Goal: Task Accomplishment & Management: Use online tool/utility

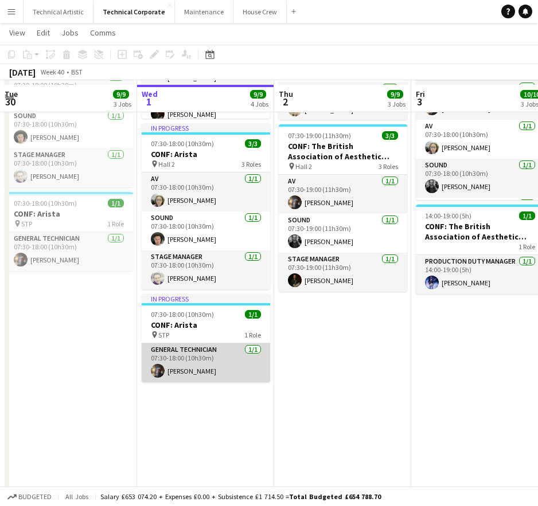
scroll to position [287, 0]
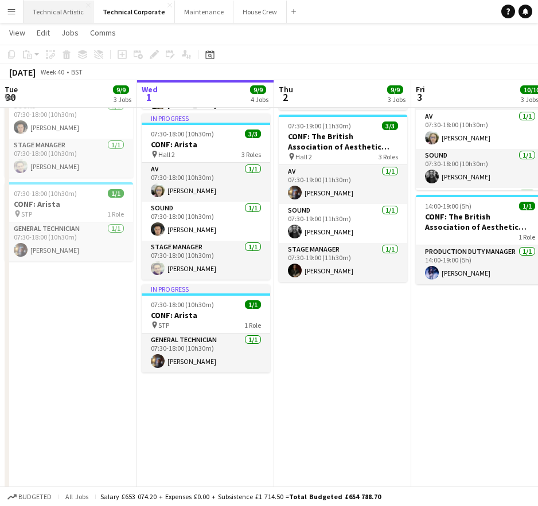
click at [86, 13] on button "Technical Artistic Close" at bounding box center [59, 12] width 70 height 22
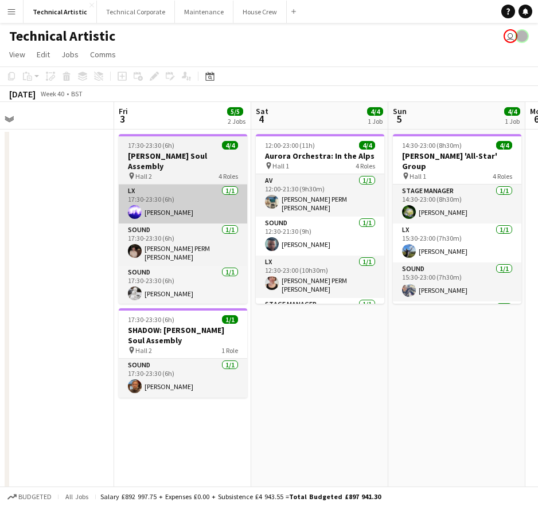
drag, startPoint x: 368, startPoint y: 220, endPoint x: 110, endPoint y: 216, distance: 258.1
click at [57, 213] on app-calendar-viewport "Mon 29 Tue 30 Wed 1 4/4 1 Job Thu 2 Fri 3 5/5 2 Jobs Sat 4 4/4 1 Job Sun 5 4/4 …" at bounding box center [269, 296] width 538 height 388
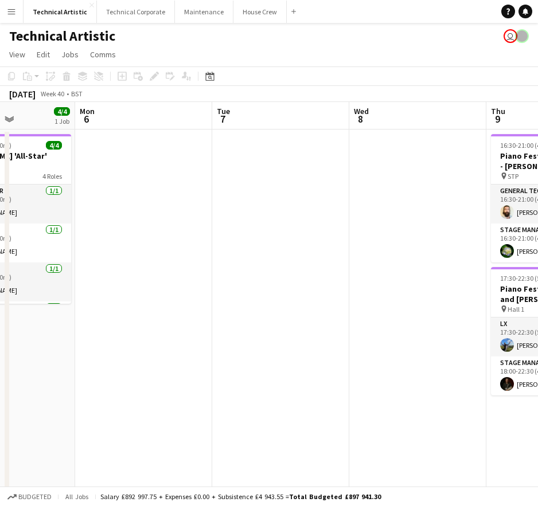
drag, startPoint x: 492, startPoint y: 361, endPoint x: 127, endPoint y: 323, distance: 366.8
click at [6, 339] on div "Fri 3 5/5 2 Jobs Sat 4 4/4 1 Job Sun 5 4/4 1 Job Mon 6 Tue 7 Wed 8 Thu 9 4/4 2 …" at bounding box center [269, 296] width 538 height 388
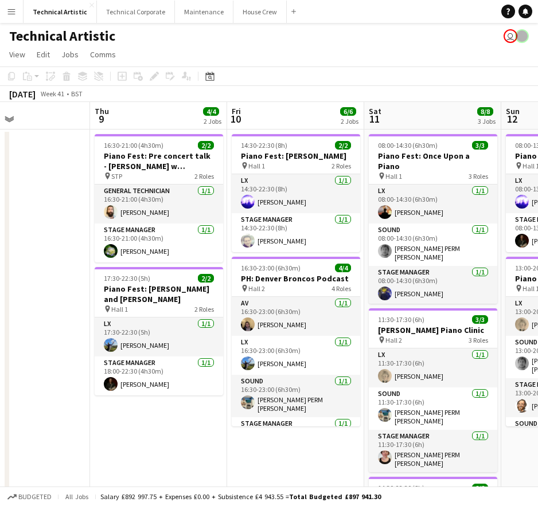
drag, startPoint x: 381, startPoint y: 289, endPoint x: -36, endPoint y: 266, distance: 417.0
click at [0, 266] on html "Menu Boards Boards Boards All jobs Status Workforce Workforce My Workforce Recr…" at bounding box center [269, 326] width 538 height 652
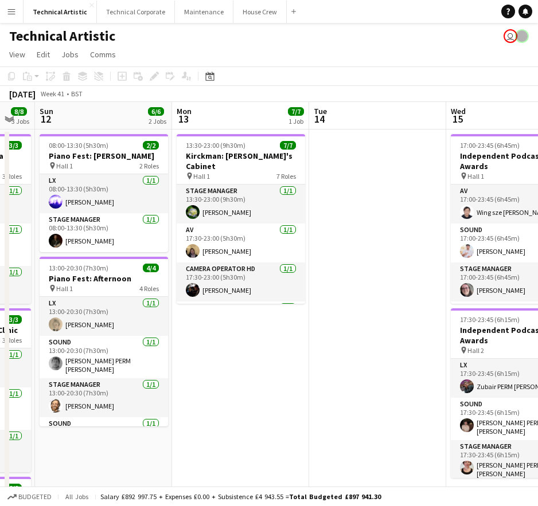
drag, startPoint x: 467, startPoint y: 254, endPoint x: -36, endPoint y: 251, distance: 503.0
click at [0, 251] on html "Menu Boards Boards Boards All jobs Status Workforce Workforce My Workforce Recr…" at bounding box center [269, 326] width 538 height 652
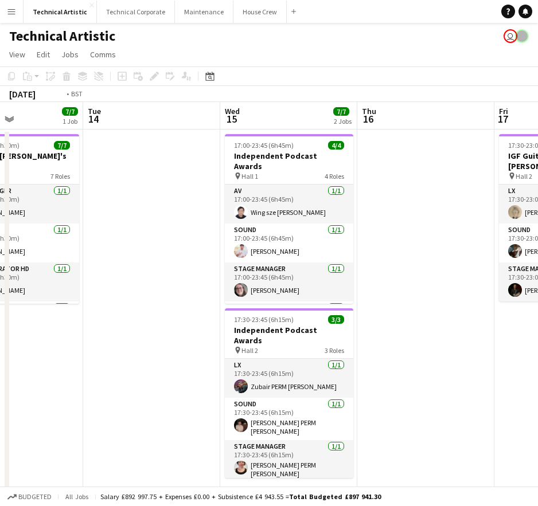
drag, startPoint x: 366, startPoint y: 240, endPoint x: -36, endPoint y: 221, distance: 401.9
click at [0, 221] on html "Menu Boards Boards Boards All jobs Status Workforce Workforce My Workforce Recr…" at bounding box center [269, 326] width 538 height 652
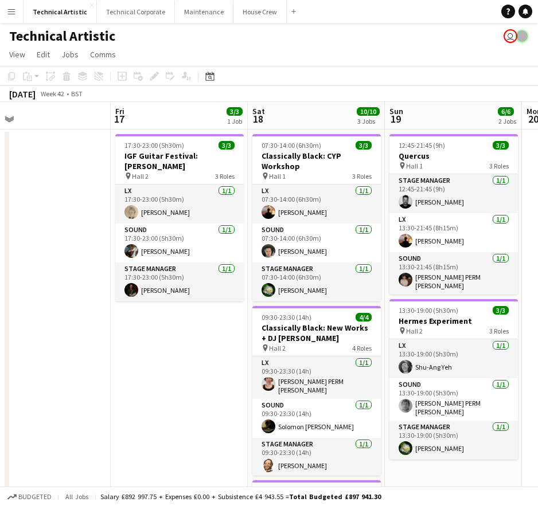
drag, startPoint x: 384, startPoint y: 235, endPoint x: -19, endPoint y: 209, distance: 404.0
click at [0, 209] on html "Menu Boards Boards Boards All jobs Status Workforce Workforce My Workforce Recr…" at bounding box center [269, 346] width 538 height 692
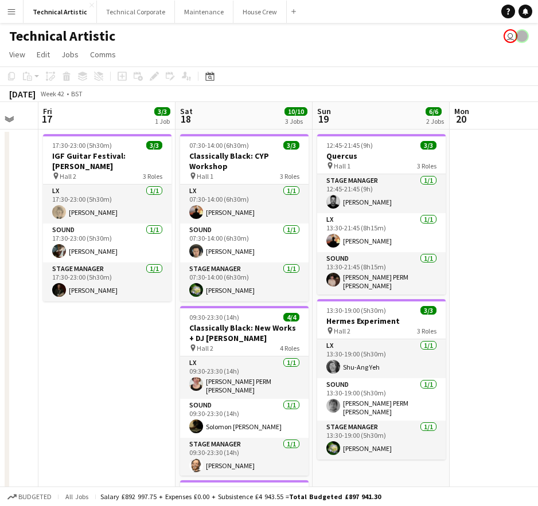
drag, startPoint x: 418, startPoint y: 231, endPoint x: 79, endPoint y: 201, distance: 340.2
click at [80, 201] on app-calendar-viewport "Tue 14 Wed 15 7/7 2 Jobs Thu 16 Fri 17 3/3 1 Job Sat 18 10/10 3 Jobs Sun 19 6/6…" at bounding box center [269, 387] width 538 height 571
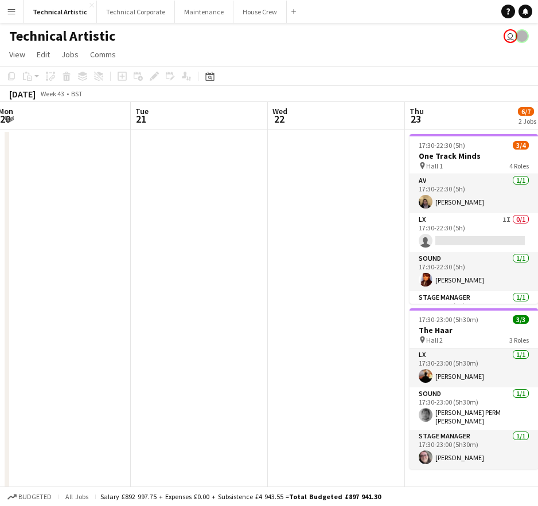
drag, startPoint x: 350, startPoint y: 206, endPoint x: 11, endPoint y: 197, distance: 339.0
click at [11, 197] on app-calendar-viewport "Fri 17 3/3 1 Job Sat 18 10/10 3 Jobs Sun 19 6/6 2 Jobs Mon 20 Tue 21 Wed 22 Thu…" at bounding box center [269, 387] width 538 height 571
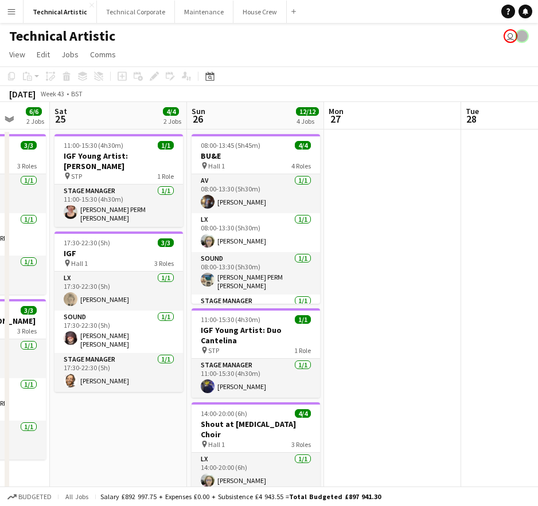
drag, startPoint x: 259, startPoint y: 224, endPoint x: -36, endPoint y: 214, distance: 294.4
click at [0, 214] on html "Menu Boards Boards Boards All jobs Status Workforce Workforce My Workforce Recr…" at bounding box center [269, 389] width 538 height 778
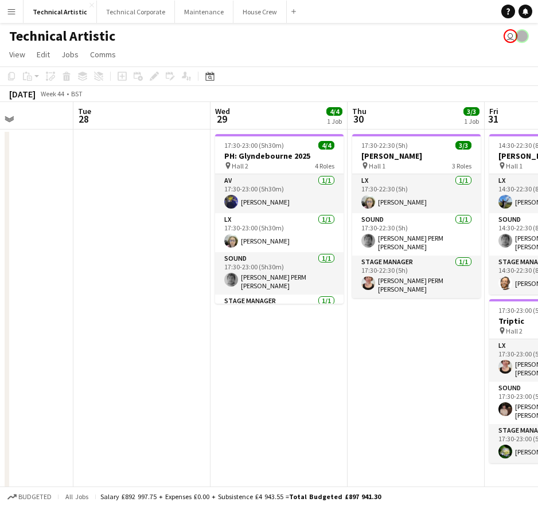
drag, startPoint x: 364, startPoint y: 239, endPoint x: -25, endPoint y: 212, distance: 389.8
click at [0, 212] on html "Menu Boards Boards Boards All jobs Status Workforce Workforce My Workforce Recr…" at bounding box center [269, 389] width 538 height 778
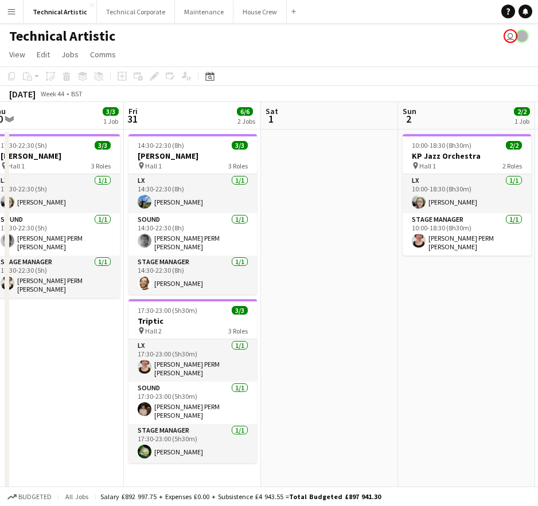
drag, startPoint x: 475, startPoint y: 223, endPoint x: 108, endPoint y: 223, distance: 366.5
click at [108, 223] on app-calendar-viewport "Mon 27 Tue 28 Wed 29 4/4 1 Job Thu 30 3/3 1 Job Fri 31 6/6 2 Jobs Sat 1 Sun 2 2…" at bounding box center [269, 430] width 538 height 657
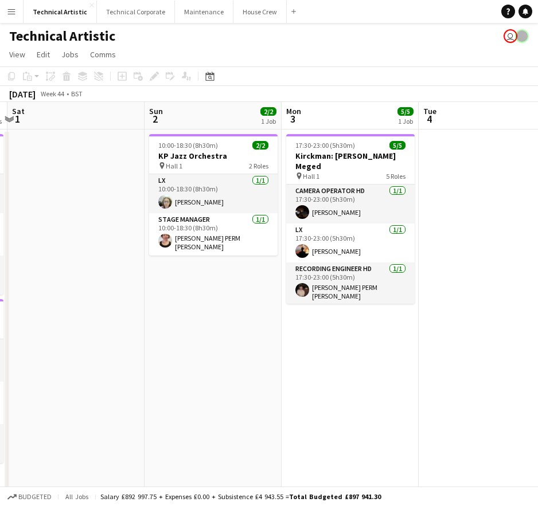
scroll to position [0, 411]
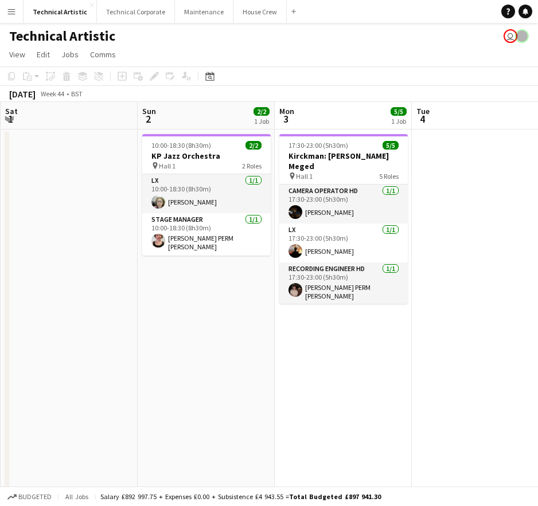
drag, startPoint x: 340, startPoint y: 237, endPoint x: 134, endPoint y: 229, distance: 206.6
click at [134, 229] on app-calendar-viewport "Wed 29 4/4 1 Job Thu 30 3/3 1 Job Fri 31 6/6 2 Jobs Sat 1 Sun 2 2/2 1 Job Mon 3…" at bounding box center [269, 430] width 538 height 657
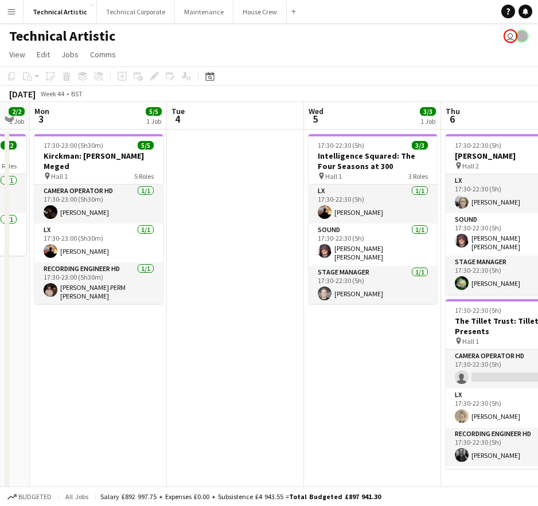
scroll to position [0, 383]
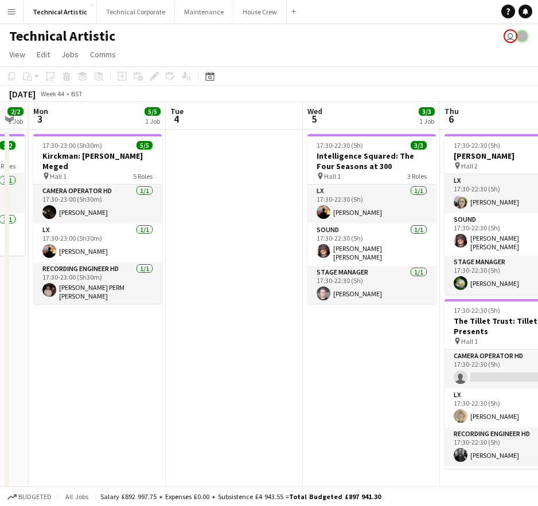
drag, startPoint x: 487, startPoint y: 239, endPoint x: 253, endPoint y: 237, distance: 233.4
click at [253, 237] on app-calendar-viewport "Fri 31 6/6 2 Jobs Sat 1 Sun 2 2/2 1 Job Mon 3 5/5 1 Job Tue 4 Wed 5 3/3 1 Job T…" at bounding box center [269, 430] width 538 height 657
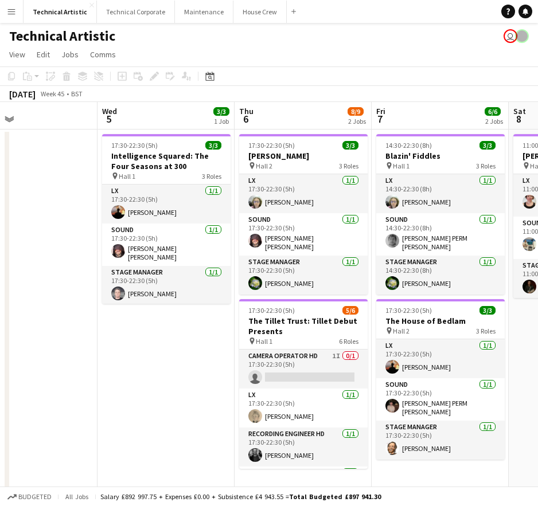
scroll to position [0, 452]
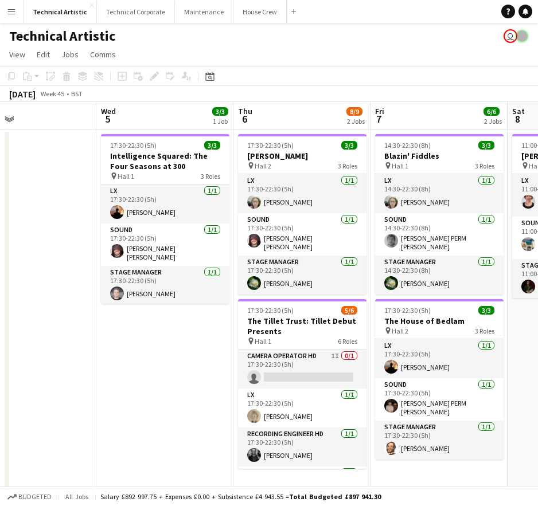
drag, startPoint x: 350, startPoint y: 358, endPoint x: 168, endPoint y: 339, distance: 182.8
click at [168, 339] on app-calendar-viewport "Sat 1 Sun 2 2/2 1 Job Mon 3 5/5 1 Job Tue 4 Wed 5 3/3 1 Job Thu 6 8/9 2 Jobs Fr…" at bounding box center [269, 430] width 538 height 657
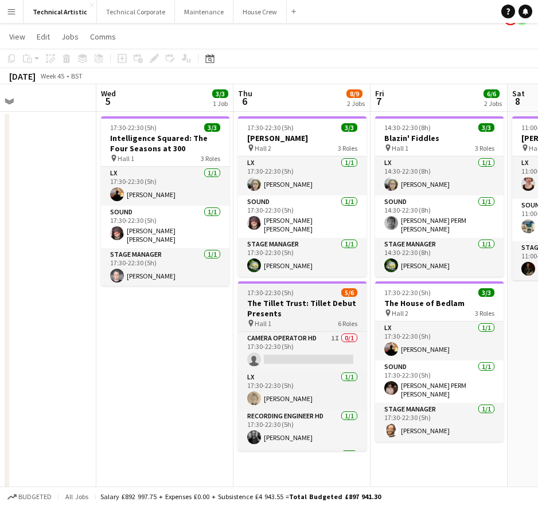
scroll to position [0, 0]
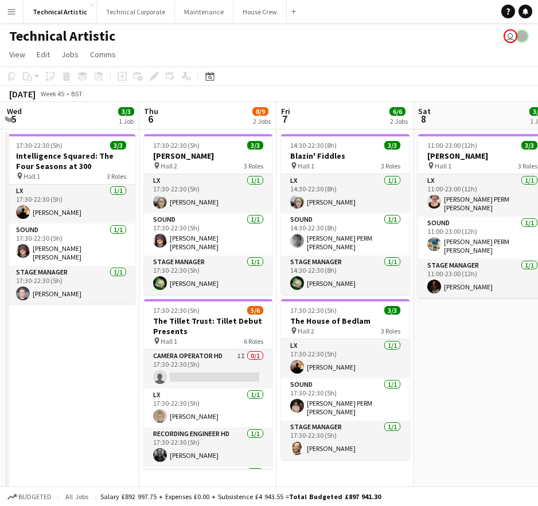
drag, startPoint x: 189, startPoint y: 394, endPoint x: 83, endPoint y: 386, distance: 106.4
click at [89, 390] on app-calendar-viewport "Sun 2 2/2 1 Job Mon 3 5/5 1 Job Tue 4 Wed 5 3/3 1 Job Thu 6 8/9 2 Jobs Fri 7 6/…" at bounding box center [269, 430] width 538 height 657
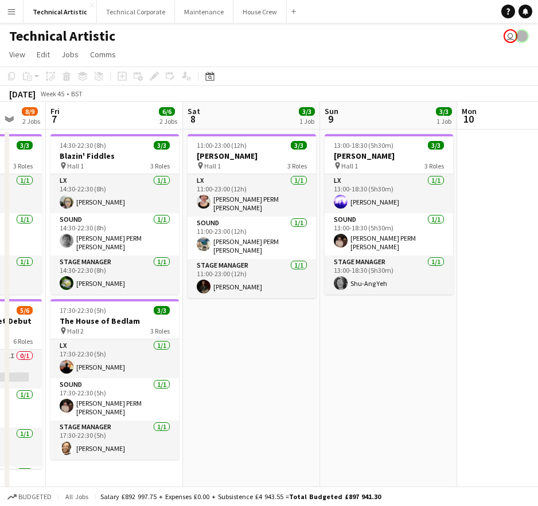
scroll to position [0, 366]
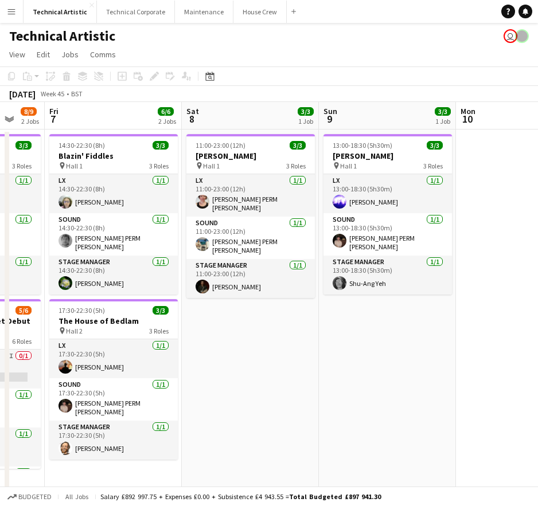
drag, startPoint x: 478, startPoint y: 371, endPoint x: 259, endPoint y: 384, distance: 220.0
click at [259, 384] on app-calendar-viewport "Tue 4 Wed 5 3/3 1 Job Thu 6 8/9 2 Jobs Fri 7 6/6 2 Jobs Sat 8 3/3 1 Job Sun 9 3…" at bounding box center [269, 430] width 538 height 657
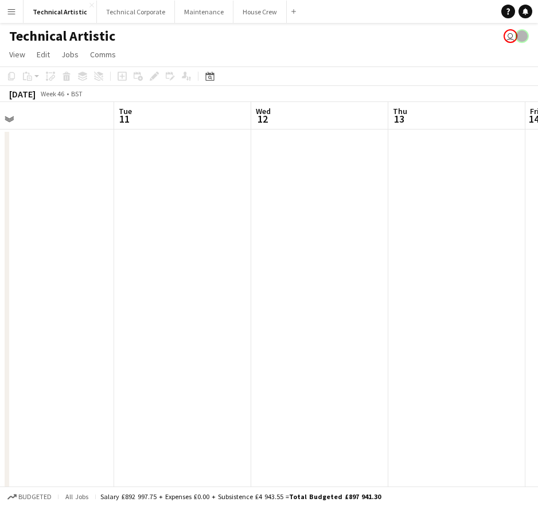
drag, startPoint x: 516, startPoint y: 353, endPoint x: 32, endPoint y: 388, distance: 485.3
click at [36, 390] on app-calendar-viewport "Fri 7 6/6 2 Jobs Sat 8 3/3 1 Job Sun 9 3/3 1 Job Mon 10 Tue 11 Wed 12 Thu 13 Fr…" at bounding box center [269, 430] width 538 height 657
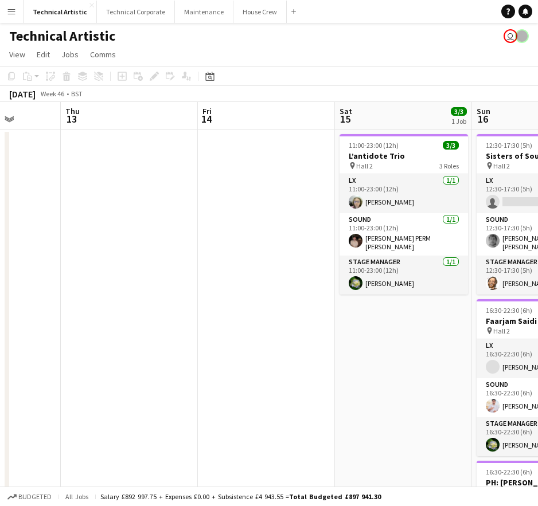
scroll to position [0, 373]
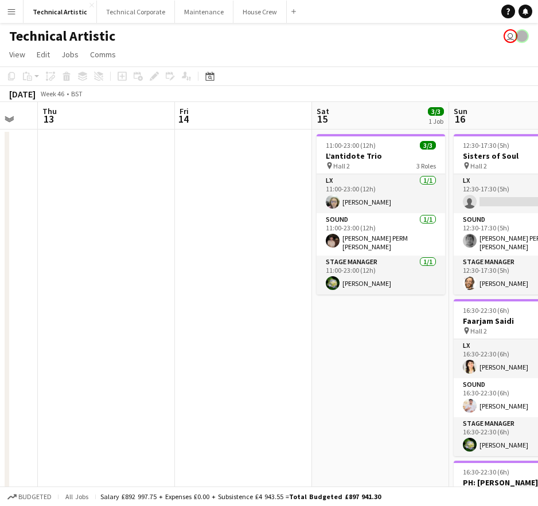
drag, startPoint x: 435, startPoint y: 338, endPoint x: 88, endPoint y: 379, distance: 348.7
click at [88, 379] on app-calendar-viewport "Mon 10 Tue 11 Wed 12 Thu 13 Fri 14 Sat 15 3/3 1 Job Sun 16 8/9 3 Jobs Mon 17 Tu…" at bounding box center [269, 430] width 538 height 657
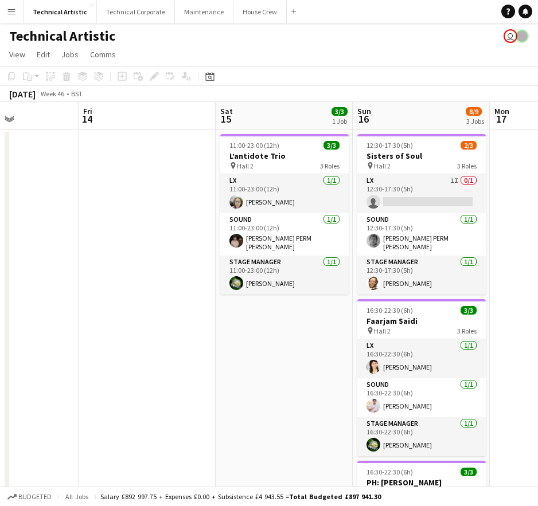
scroll to position [0, 338]
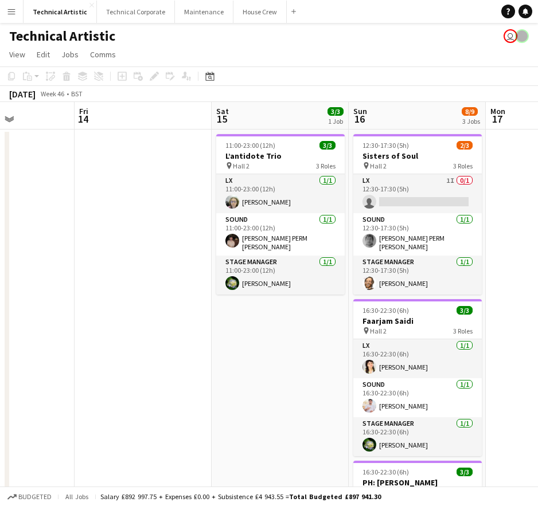
drag, startPoint x: 430, startPoint y: 350, endPoint x: 328, endPoint y: 360, distance: 102.0
click at [328, 360] on app-calendar-viewport "Tue 11 Wed 12 Thu 13 Fri 14 Sat 15 3/3 1 Job Sun 16 8/9 3 Jobs Mon 17 Tue 18 We…" at bounding box center [269, 430] width 538 height 657
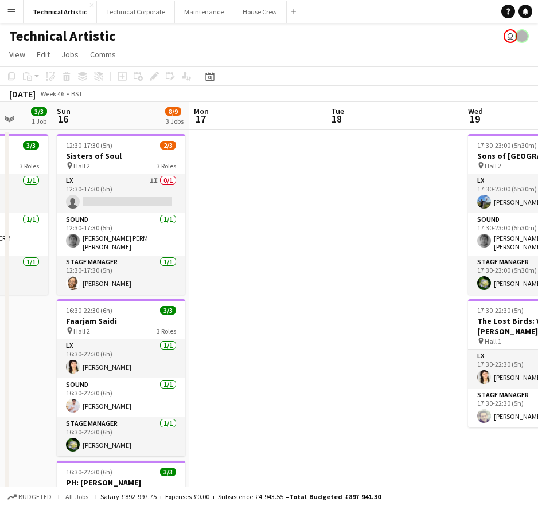
scroll to position [0, 360]
drag, startPoint x: 521, startPoint y: 353, endPoint x: 225, endPoint y: 335, distance: 296.5
click at [225, 335] on app-calendar-viewport "Thu 13 Fri 14 Sat 15 3/3 1 Job Sun 16 8/9 3 Jobs Mon 17 Tue 18 Wed 19 5/5 2 Job…" at bounding box center [269, 430] width 538 height 657
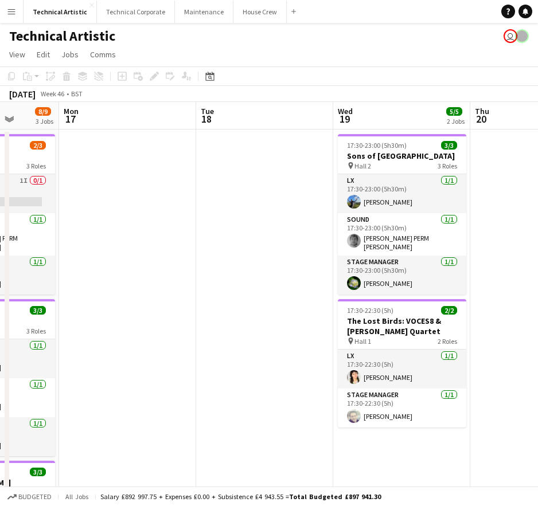
scroll to position [0, 351]
drag, startPoint x: 374, startPoint y: 321, endPoint x: 245, endPoint y: 330, distance: 128.7
click at [245, 330] on app-calendar-viewport "Fri 14 Sat 15 3/3 1 Job Sun 16 8/9 3 Jobs Mon 17 Tue 18 Wed 19 5/5 2 Jobs Thu 2…" at bounding box center [269, 430] width 538 height 657
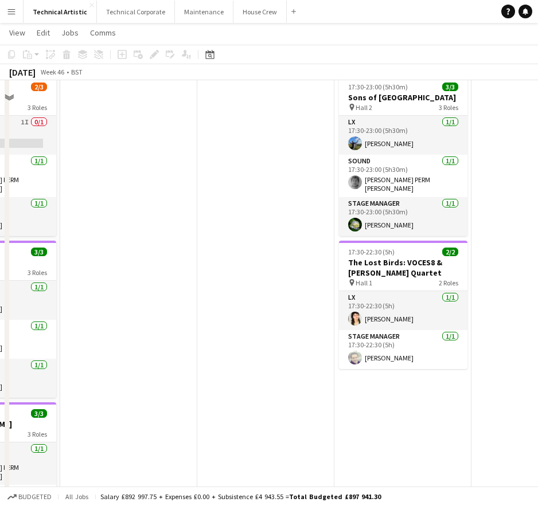
scroll to position [0, 0]
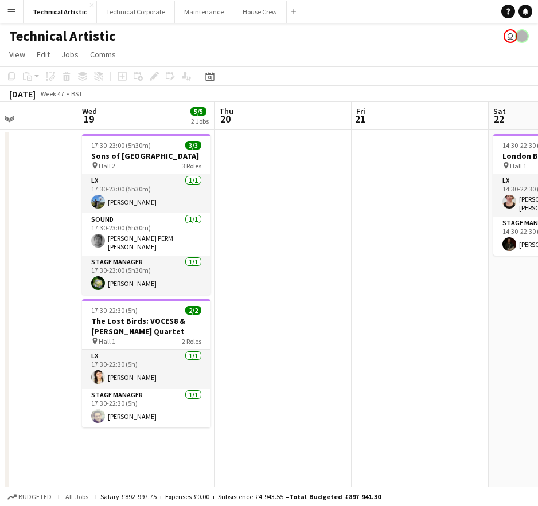
drag, startPoint x: 512, startPoint y: 348, endPoint x: 264, endPoint y: 374, distance: 249.1
click at [261, 368] on app-calendar-viewport "Sun 16 8/9 3 Jobs Mon 17 Tue 18 Wed 19 5/5 2 Jobs Thu 20 Fri 21 Sat 22 2/2 1 Jo…" at bounding box center [269, 430] width 538 height 657
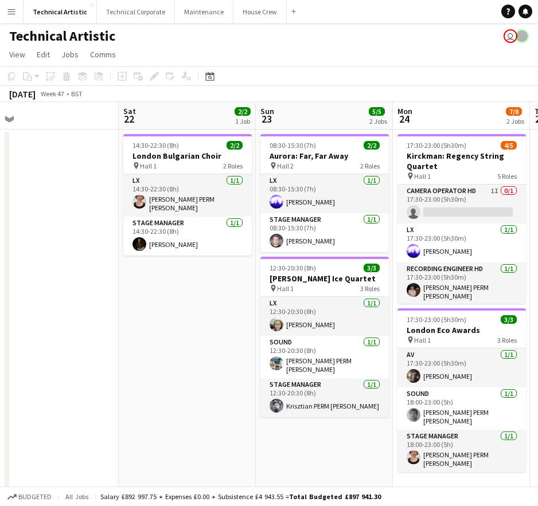
scroll to position [0, 434]
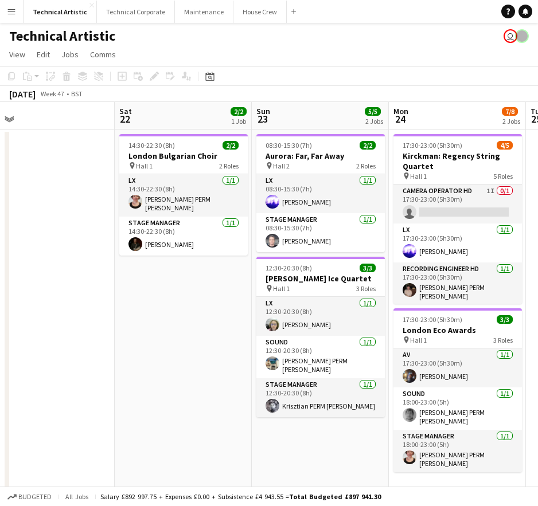
drag, startPoint x: 441, startPoint y: 342, endPoint x: 77, endPoint y: 364, distance: 364.2
click at [77, 364] on app-calendar-viewport "Tue 18 Wed 19 5/5 2 Jobs Thu 20 Fri 21 Sat 22 2/2 1 Job Sun 23 5/5 2 Jobs Mon 2…" at bounding box center [269, 430] width 538 height 657
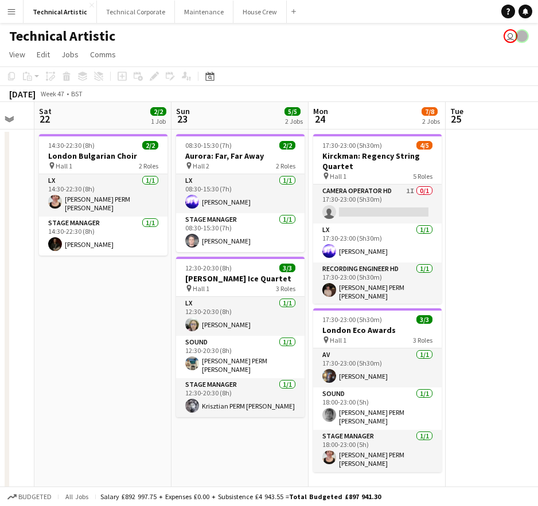
scroll to position [0, 379]
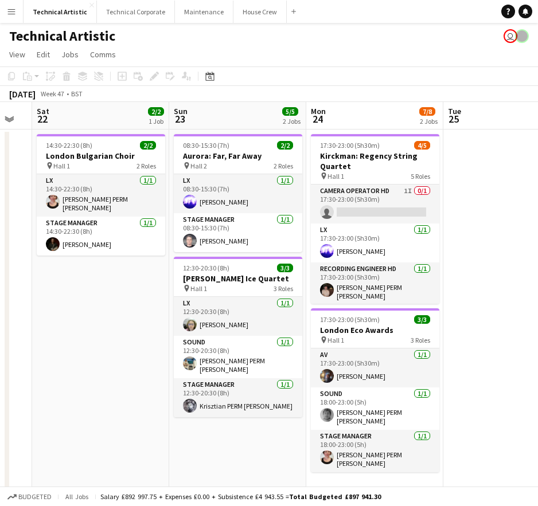
drag, startPoint x: 181, startPoint y: 373, endPoint x: 101, endPoint y: 370, distance: 79.8
click at [100, 370] on app-calendar-viewport "Wed 19 5/5 2 Jobs Thu 20 Fri 21 Sat 22 2/2 1 Job Sun 23 5/5 2 Jobs Mon 24 7/8 2…" at bounding box center [269, 430] width 538 height 657
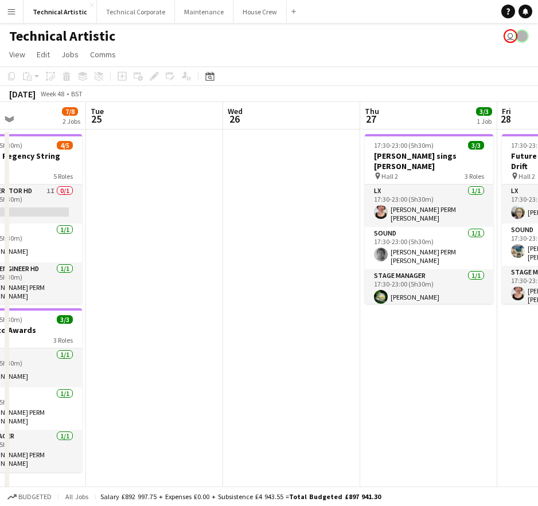
scroll to position [0, 331]
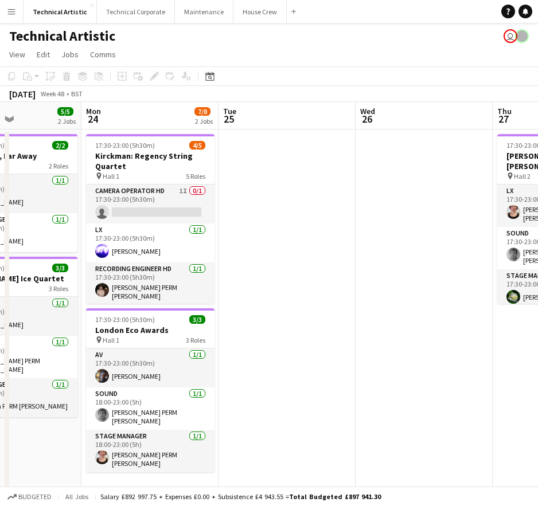
drag, startPoint x: 487, startPoint y: 365, endPoint x: 122, endPoint y: 358, distance: 365.9
click at [122, 358] on app-calendar-viewport "Fri 21 Sat 22 2/2 1 Job Sun 23 5/5 2 Jobs Mon 24 7/8 2 Jobs Tue 25 Wed 26 Thu 2…" at bounding box center [269, 430] width 538 height 657
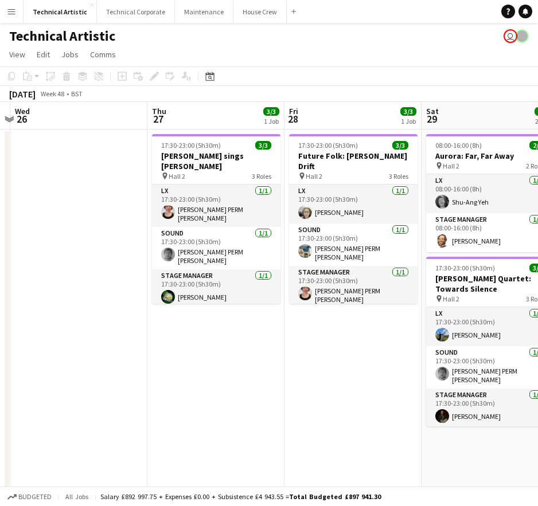
drag, startPoint x: 432, startPoint y: 361, endPoint x: 228, endPoint y: 363, distance: 204.7
click at [227, 363] on app-calendar-viewport "Sun 23 5/5 2 Jobs Mon 24 7/8 2 Jobs Tue 25 Wed 26 Thu 27 3/3 1 Job Fri 28 3/3 1…" at bounding box center [269, 430] width 538 height 657
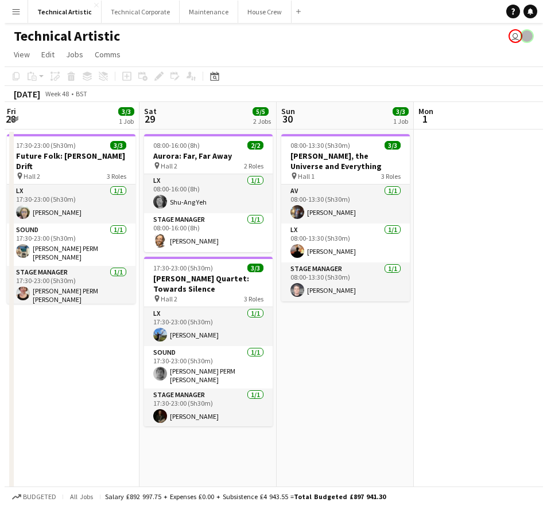
scroll to position [0, 411]
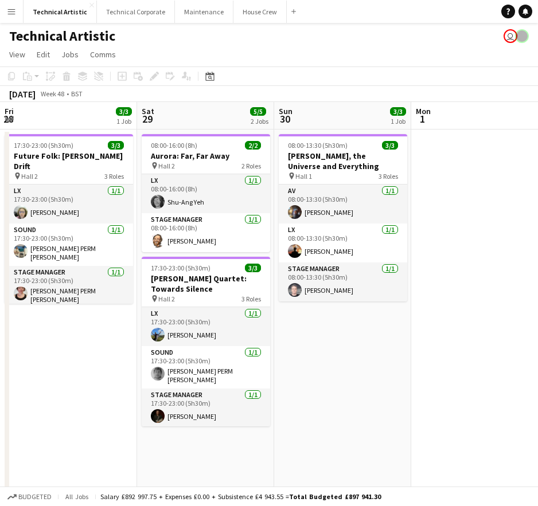
drag, startPoint x: 475, startPoint y: 464, endPoint x: 196, endPoint y: 452, distance: 278.9
click at [189, 452] on app-calendar-viewport "Tue 25 Wed 26 Thu 27 3/3 1 Job Fri 28 3/3 1 Job Sat 29 5/5 2 Jobs Sun 30 3/3 1 …" at bounding box center [269, 430] width 538 height 657
click at [120, 14] on button "Technical Corporate Close" at bounding box center [136, 12] width 78 height 22
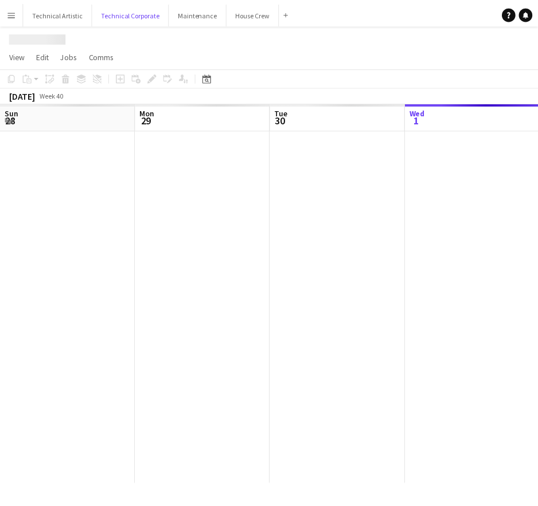
scroll to position [0, 274]
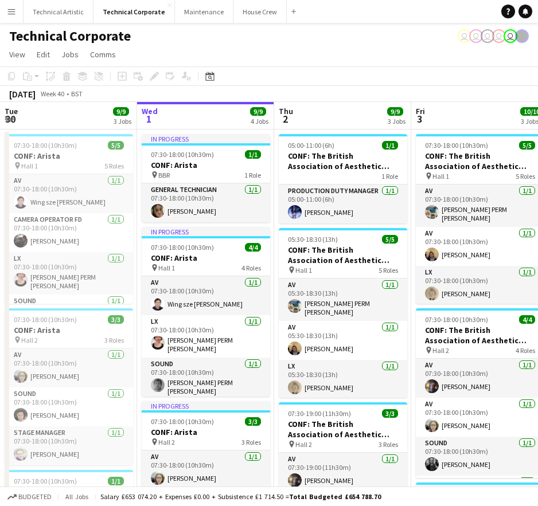
drag, startPoint x: 438, startPoint y: 100, endPoint x: 283, endPoint y: 104, distance: 154.9
click at [283, 104] on app-calendar "Copy Paste Paste Ctrl+V Paste with crew Ctrl+Shift+V Paste linked Job [GEOGRAPH…" at bounding box center [269, 377] width 538 height 620
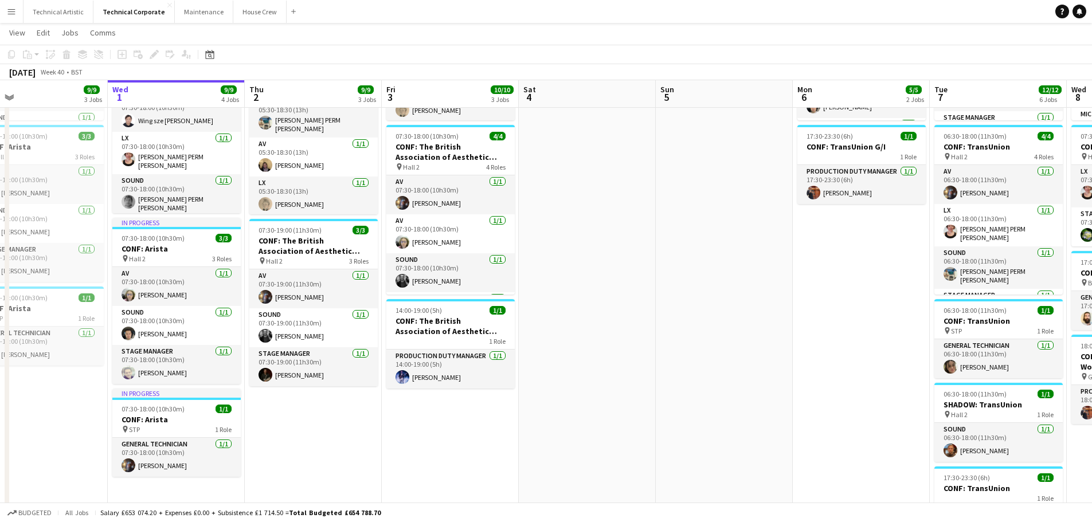
scroll to position [0, 313]
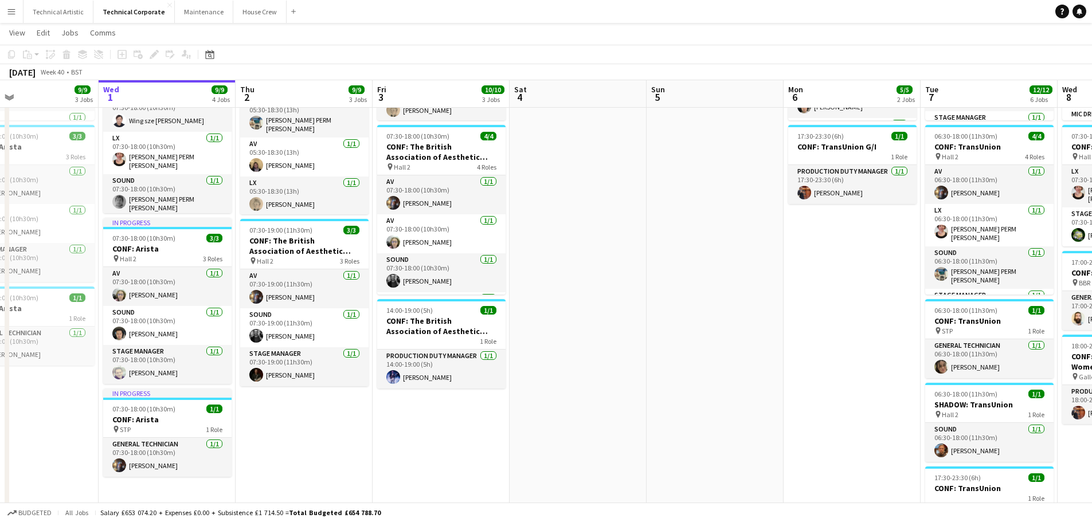
click at [537, 301] on app-date-cell at bounding box center [715, 336] width 137 height 780
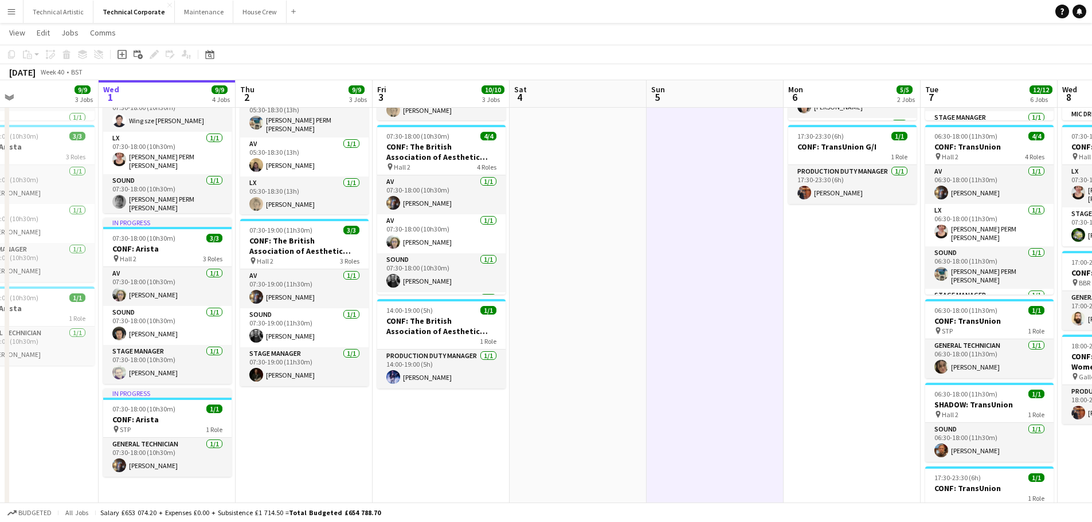
click at [537, 301] on app-date-cell at bounding box center [715, 336] width 137 height 780
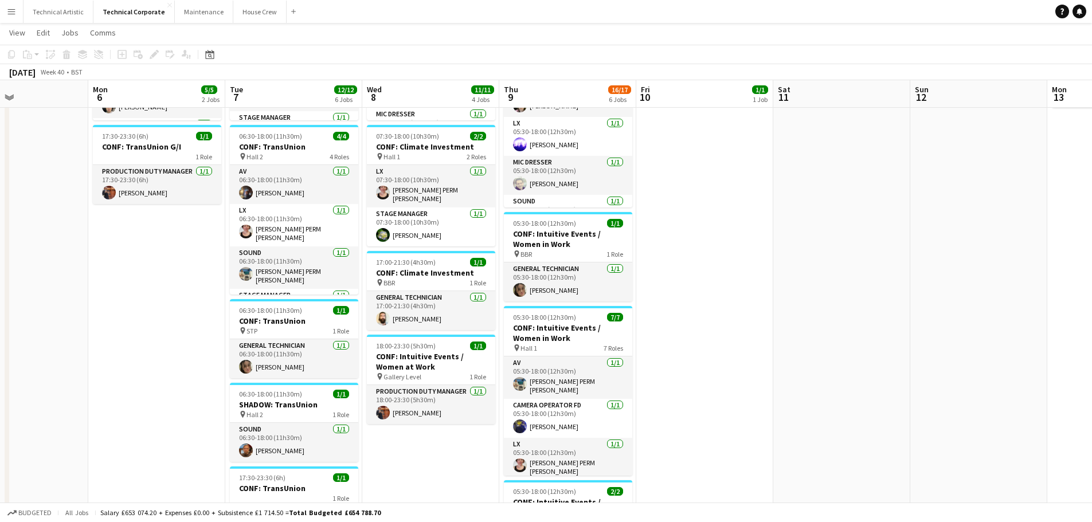
scroll to position [0, 399]
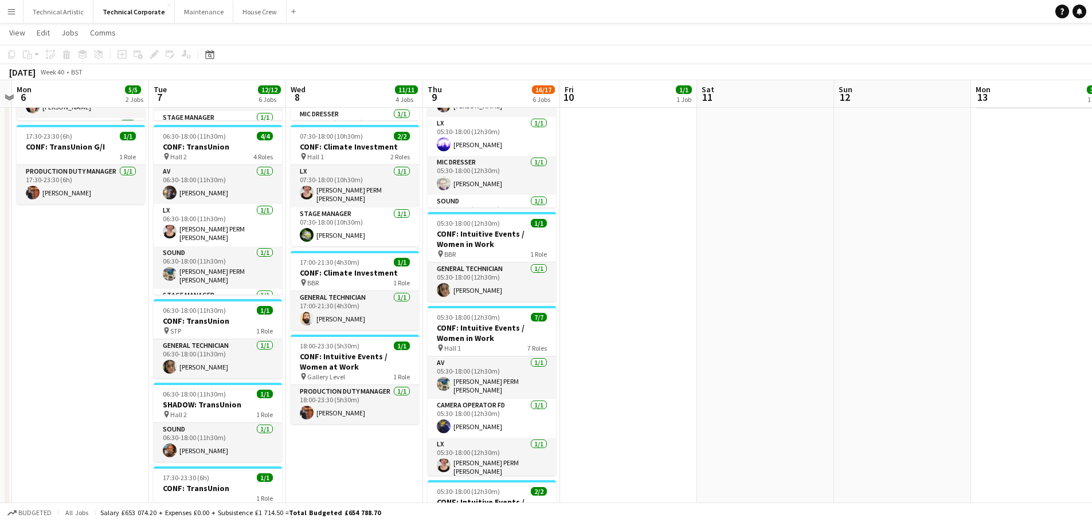
drag, startPoint x: 768, startPoint y: 357, endPoint x: 0, endPoint y: 364, distance: 767.9
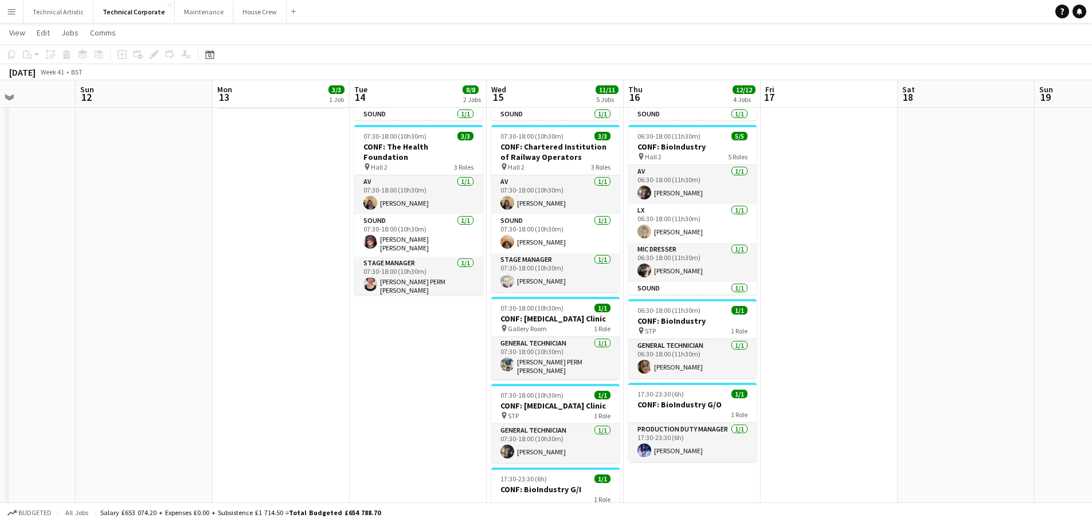
drag, startPoint x: 0, startPoint y: 364, endPoint x: 96, endPoint y: 336, distance: 99.6
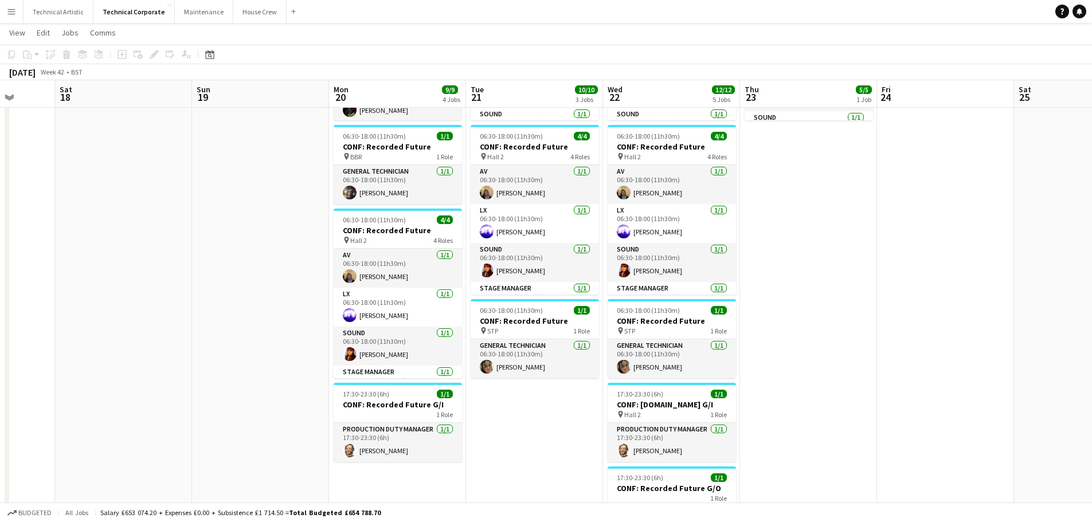
drag, startPoint x: 96, startPoint y: 336, endPoint x: 49, endPoint y: 288, distance: 66.9
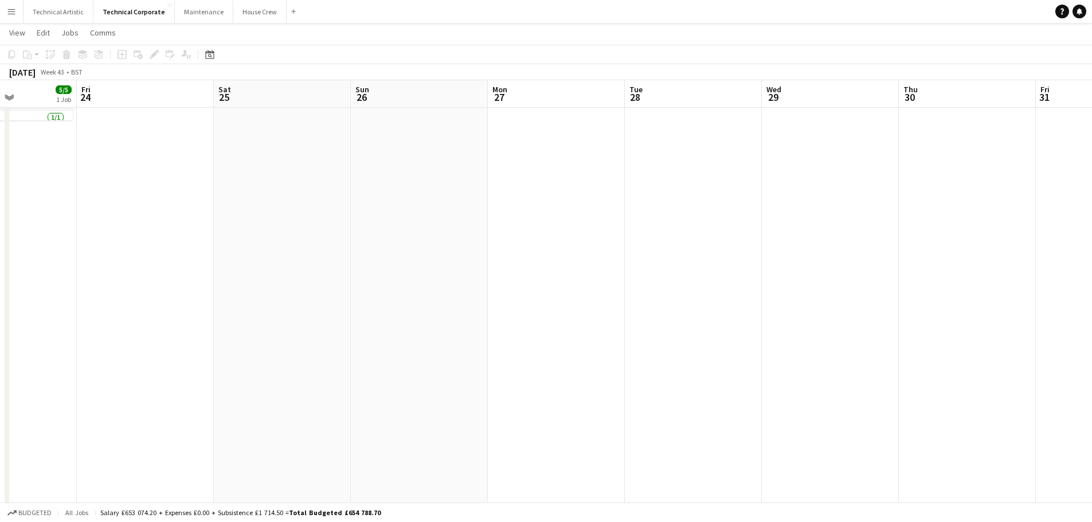
scroll to position [0, 340]
drag, startPoint x: 49, startPoint y: 288, endPoint x: 123, endPoint y: 265, distance: 77.6
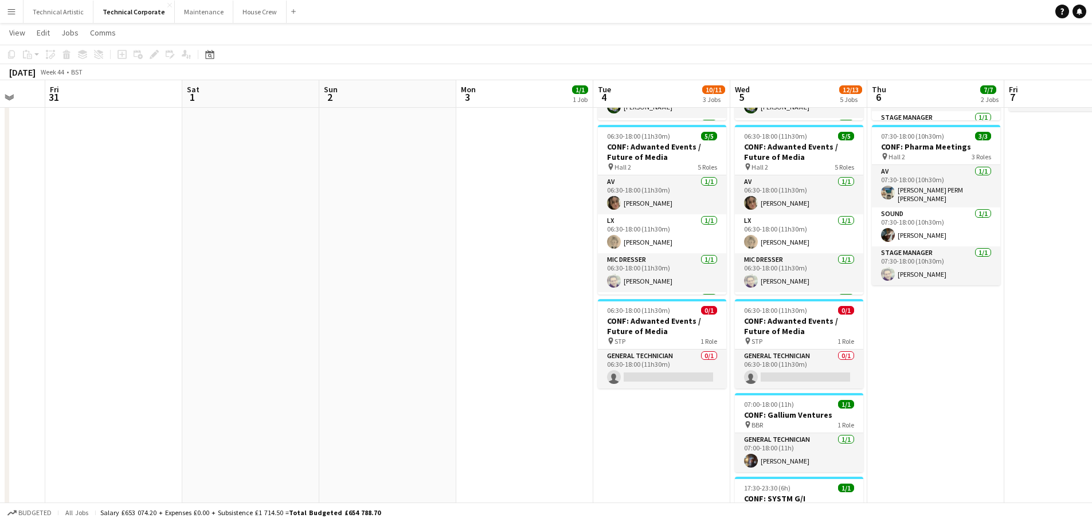
scroll to position [0, 399]
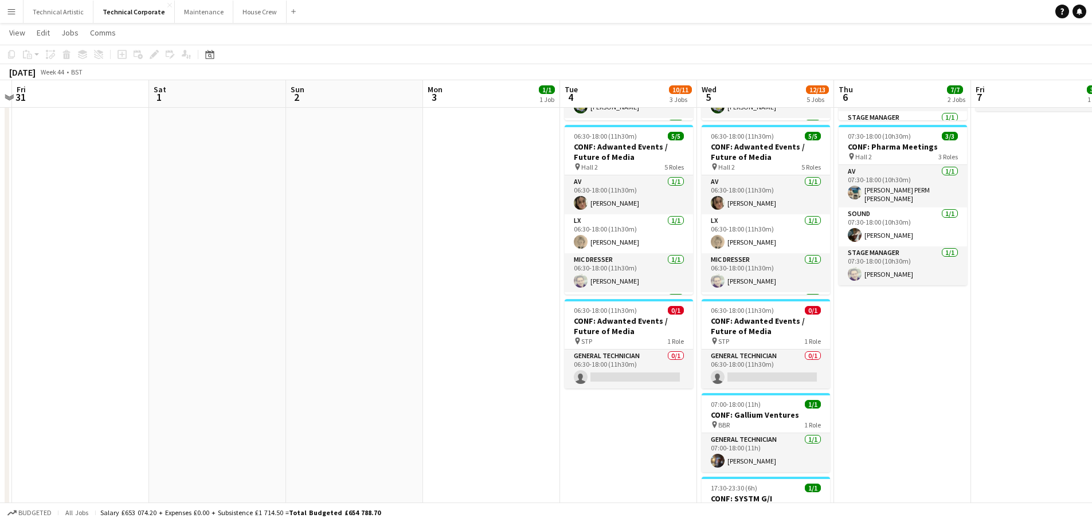
drag, startPoint x: 123, startPoint y: 265, endPoint x: 0, endPoint y: 344, distance: 146.0
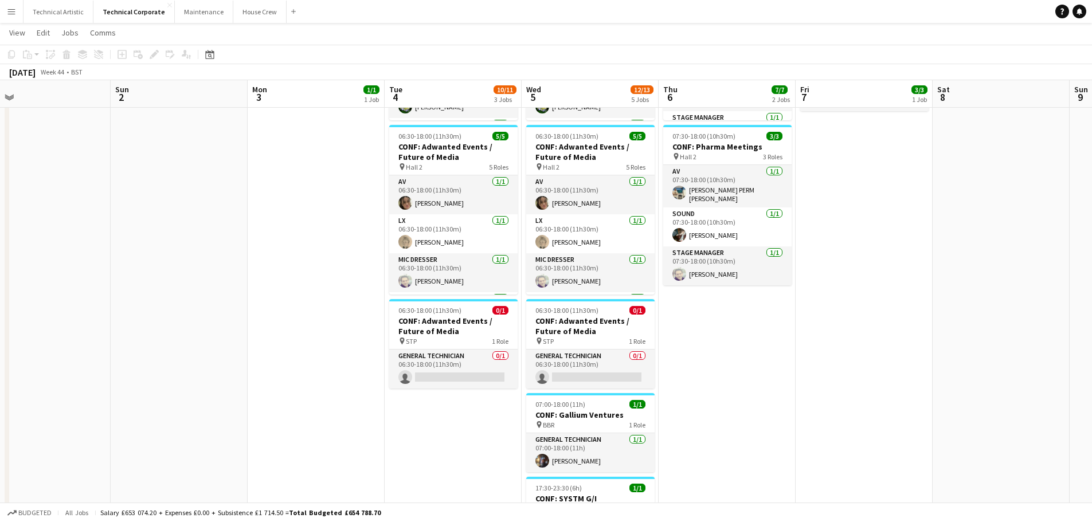
drag, startPoint x: 0, startPoint y: 344, endPoint x: 323, endPoint y: 334, distance: 323.0
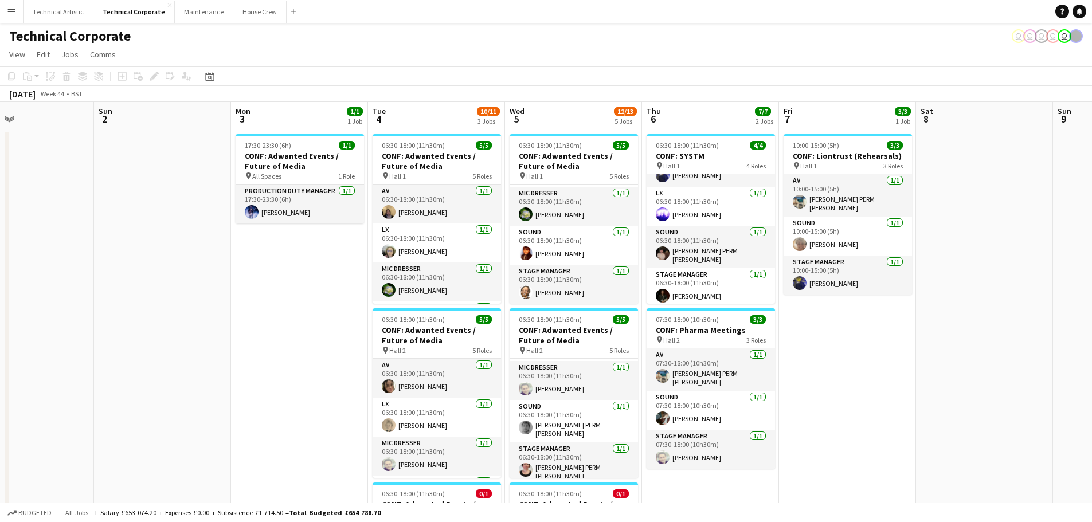
scroll to position [0, 0]
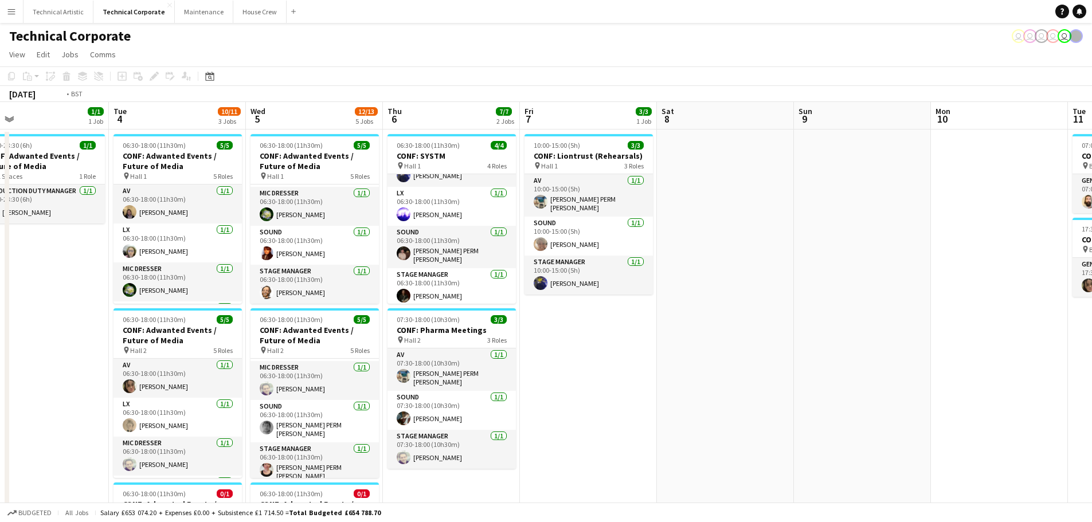
drag, startPoint x: 921, startPoint y: 353, endPoint x: 628, endPoint y: 372, distance: 293.7
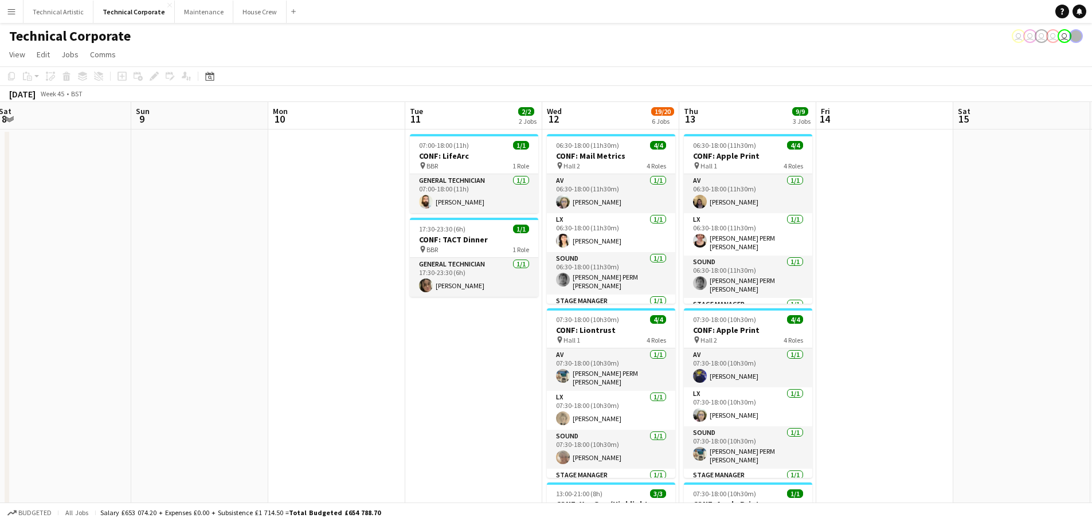
drag, startPoint x: 968, startPoint y: 365, endPoint x: 344, endPoint y: 365, distance: 624.5
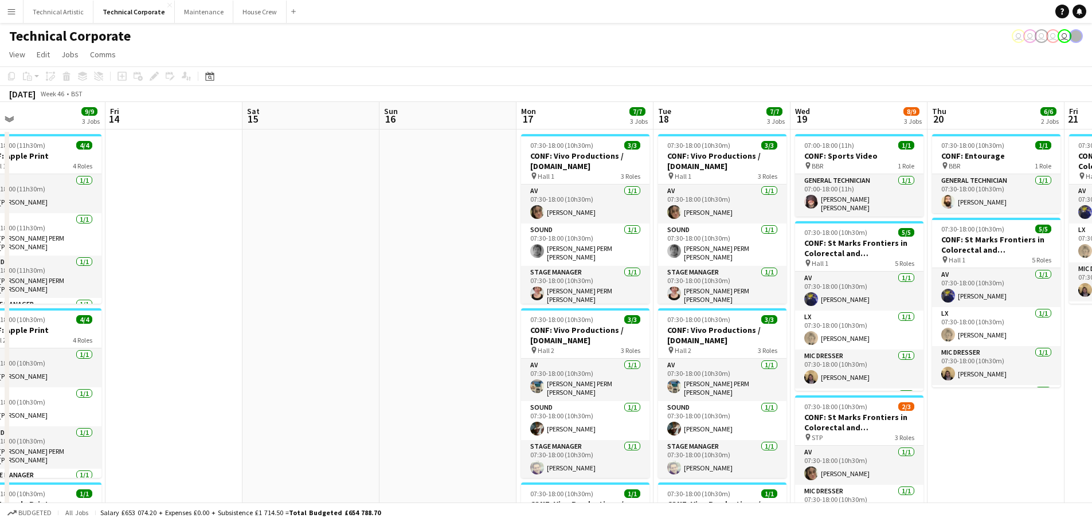
scroll to position [0, 444]
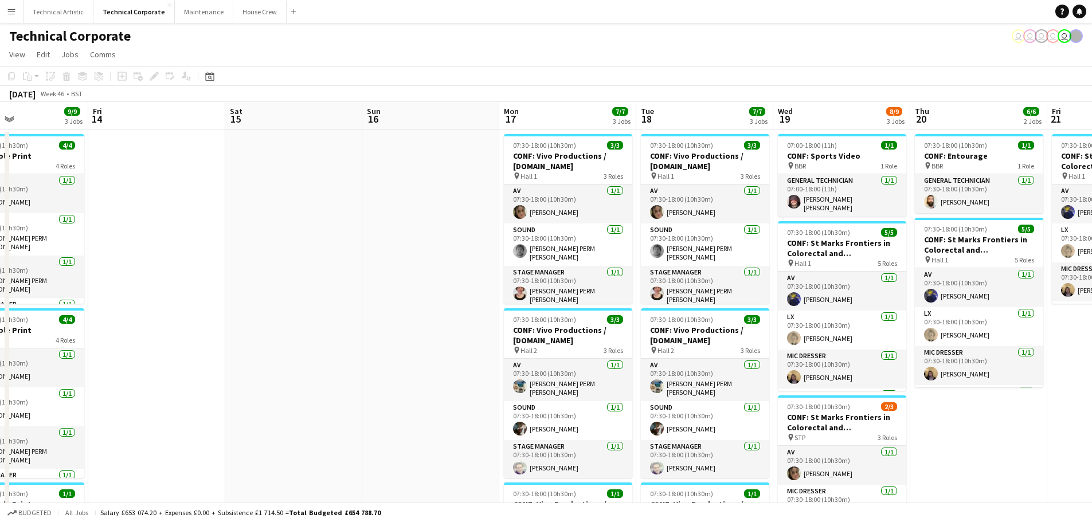
drag, startPoint x: 967, startPoint y: 296, endPoint x: 239, endPoint y: 315, distance: 728.6
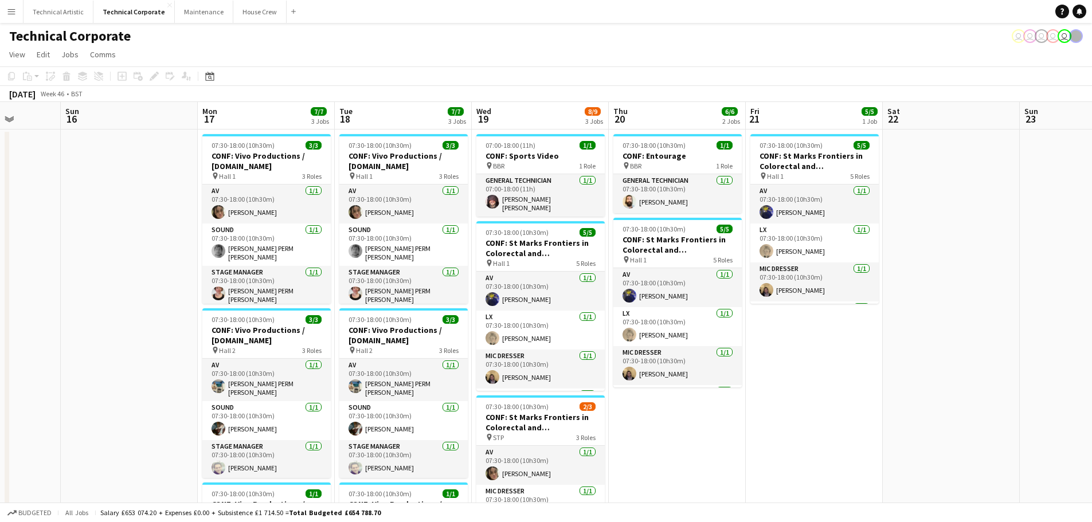
drag, startPoint x: 1033, startPoint y: 441, endPoint x: 728, endPoint y: 445, distance: 304.5
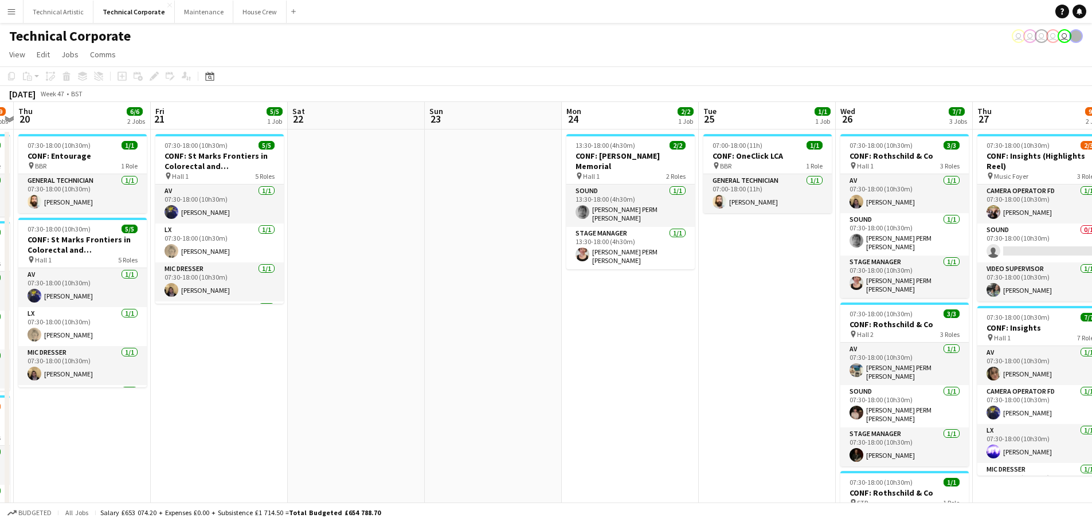
drag, startPoint x: 1004, startPoint y: 347, endPoint x: 412, endPoint y: 345, distance: 592.4
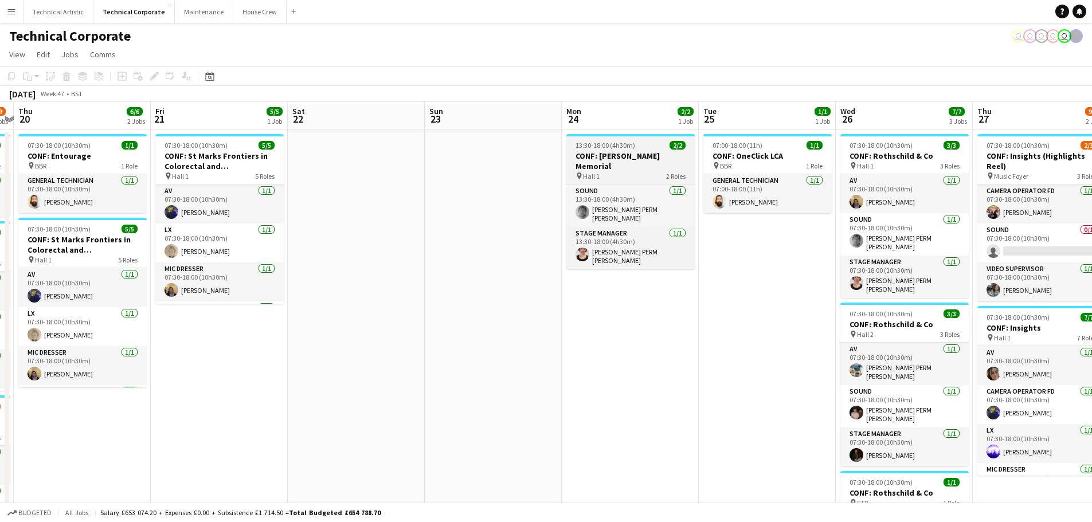
drag, startPoint x: 412, startPoint y: 345, endPoint x: 635, endPoint y: 158, distance: 291.1
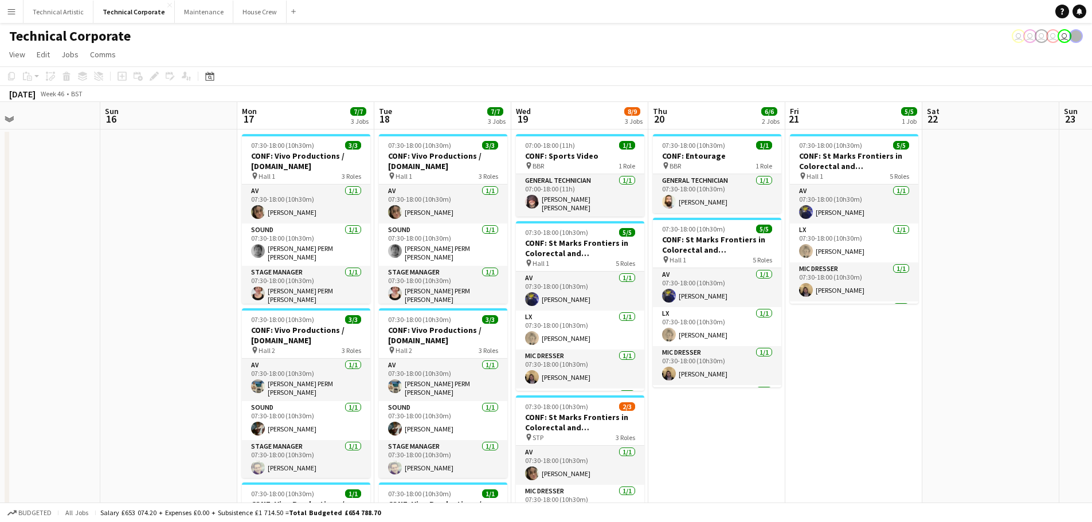
scroll to position [0, 450]
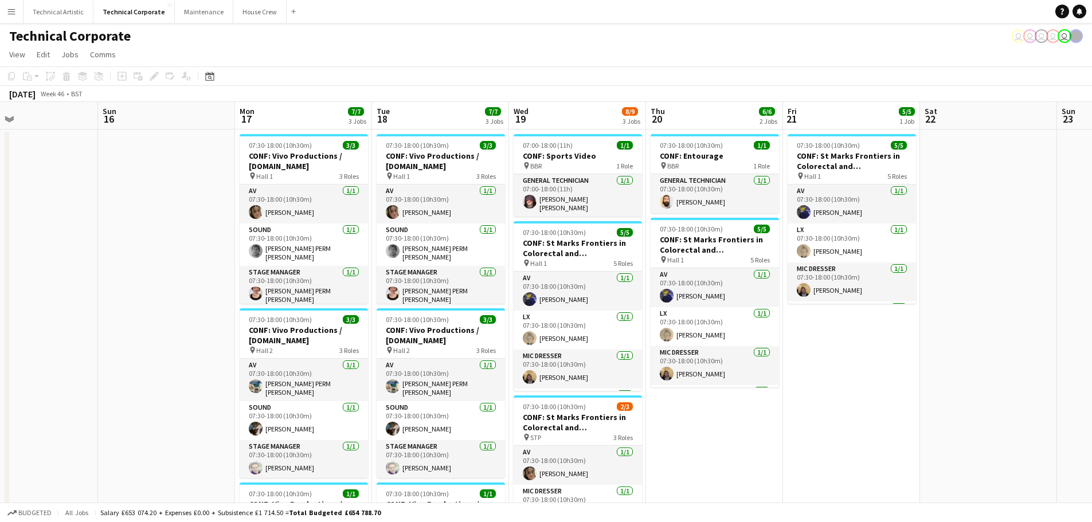
drag, startPoint x: 261, startPoint y: 375, endPoint x: 889, endPoint y: 401, distance: 628.5
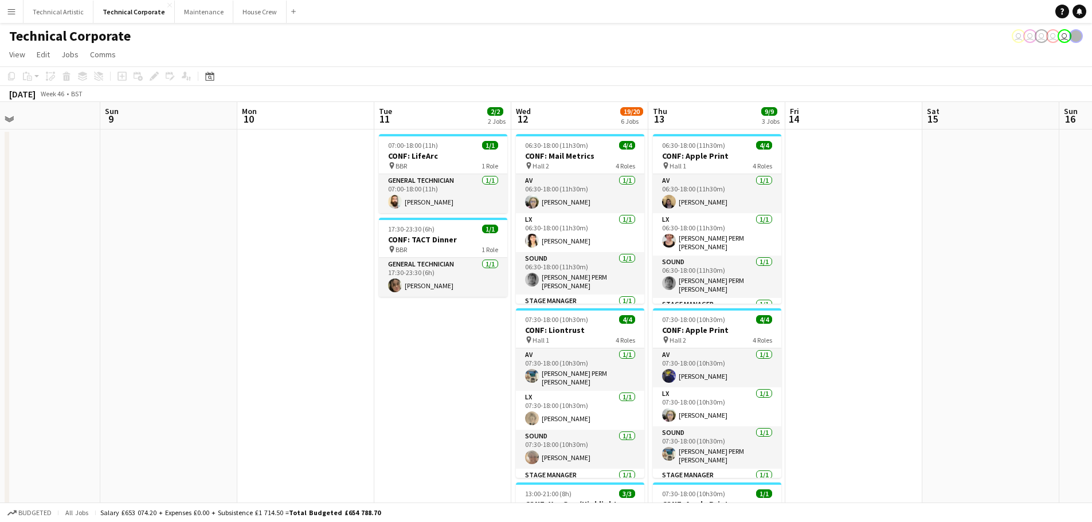
drag, startPoint x: 104, startPoint y: 179, endPoint x: 1101, endPoint y: 252, distance: 999.4
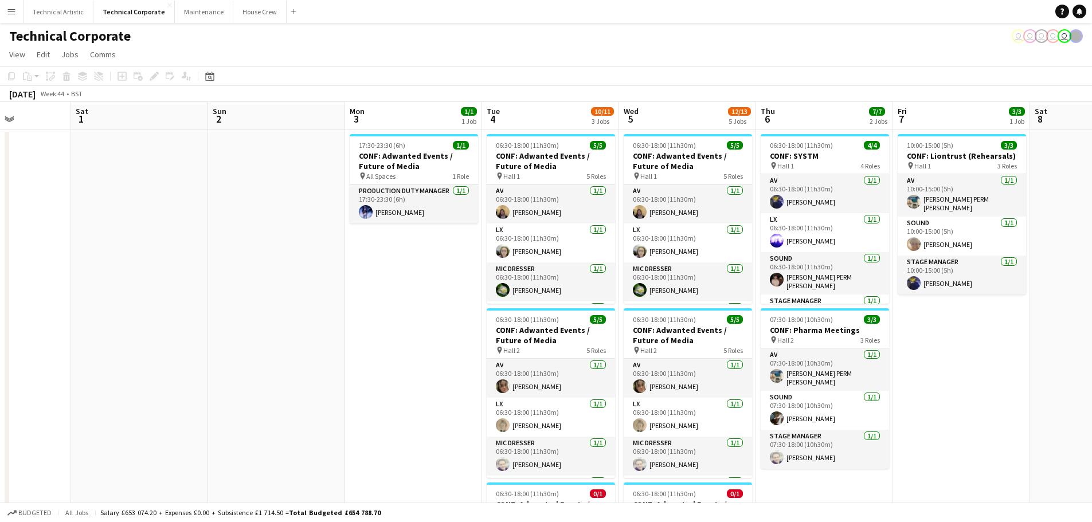
drag, startPoint x: 1101, startPoint y: 252, endPoint x: 1027, endPoint y: 106, distance: 164.4
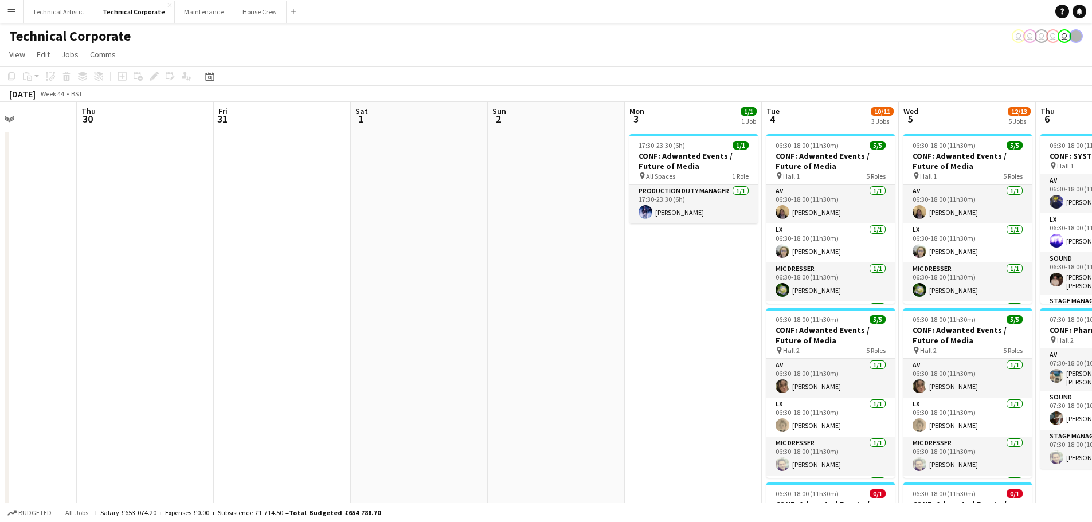
drag, startPoint x: 1027, startPoint y: 106, endPoint x: 429, endPoint y: 224, distance: 609.1
